Goal: Information Seeking & Learning: Learn about a topic

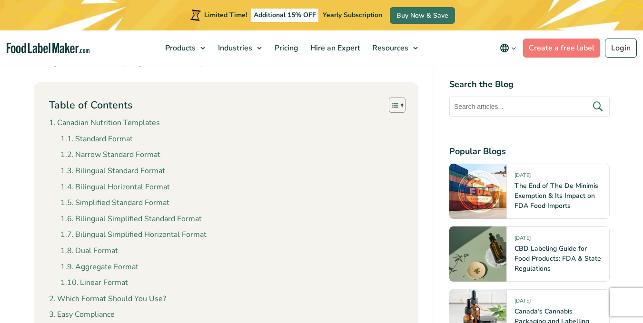
scroll to position [848, 0]
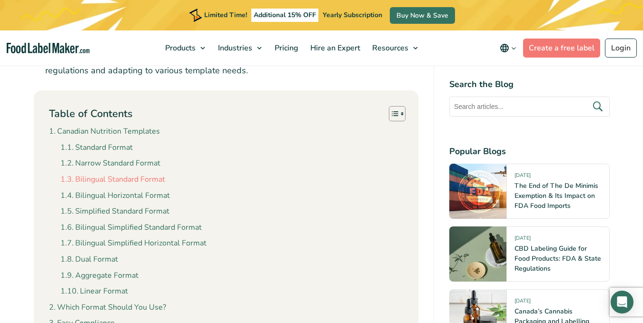
click at [134, 179] on link "Bilingual Standard Format" at bounding box center [112, 180] width 105 height 12
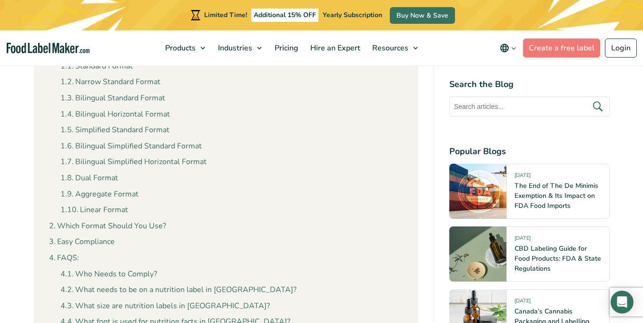
scroll to position [885, 0]
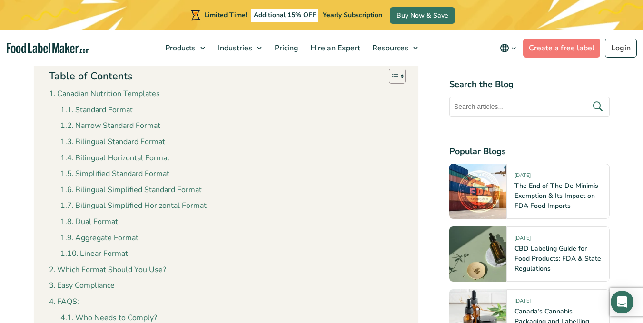
click at [478, 105] on input "text" at bounding box center [530, 107] width 160 height 20
type input "french format"
click at [588, 99] on button "submit" at bounding box center [598, 107] width 20 height 16
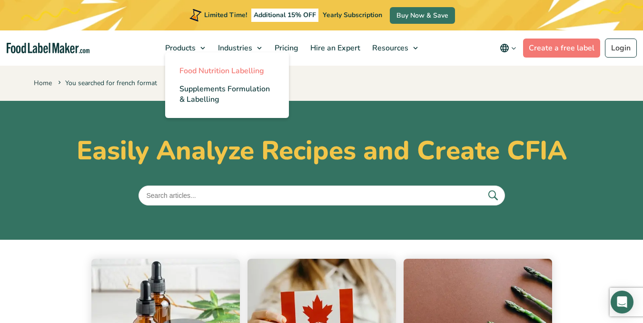
click at [203, 69] on span "Food Nutrition Labelling" at bounding box center [222, 71] width 85 height 10
